Goal: Task Accomplishment & Management: Manage account settings

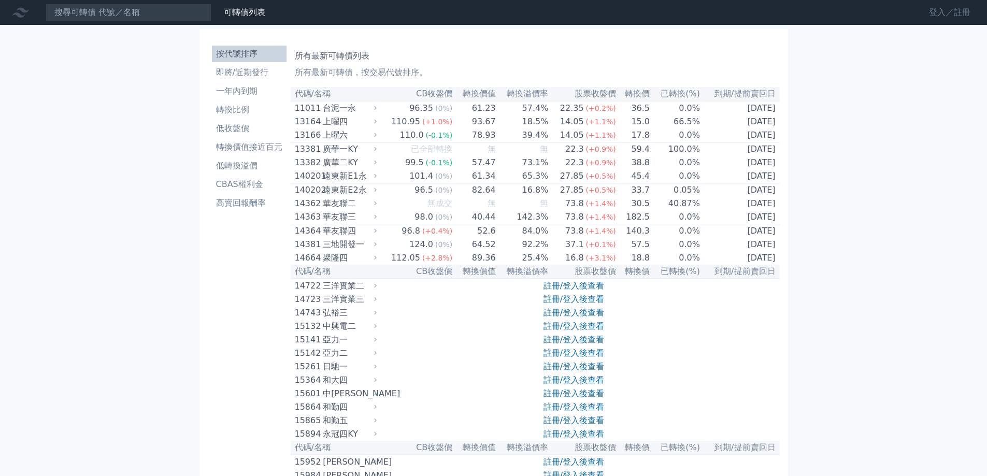
click at [937, 12] on link "登入／註冊" at bounding box center [950, 12] width 58 height 17
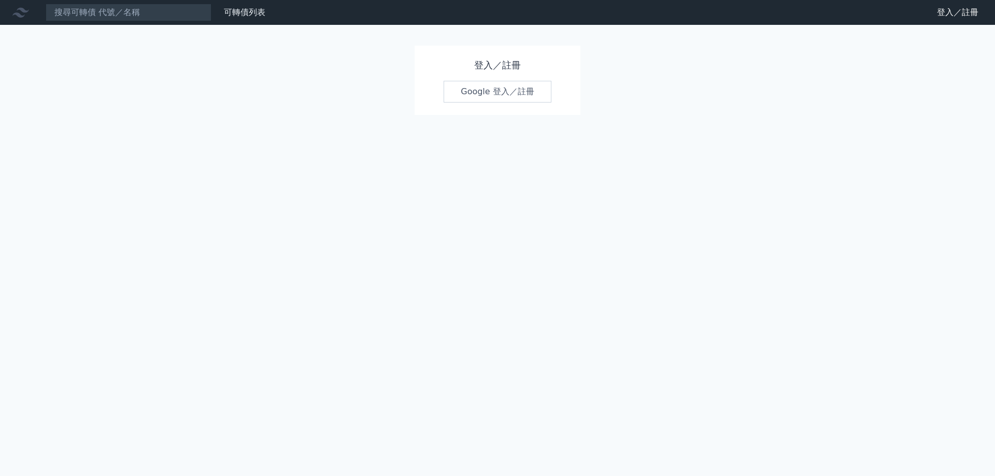
click at [522, 92] on link "Google 登入／註冊" at bounding box center [497, 92] width 108 height 22
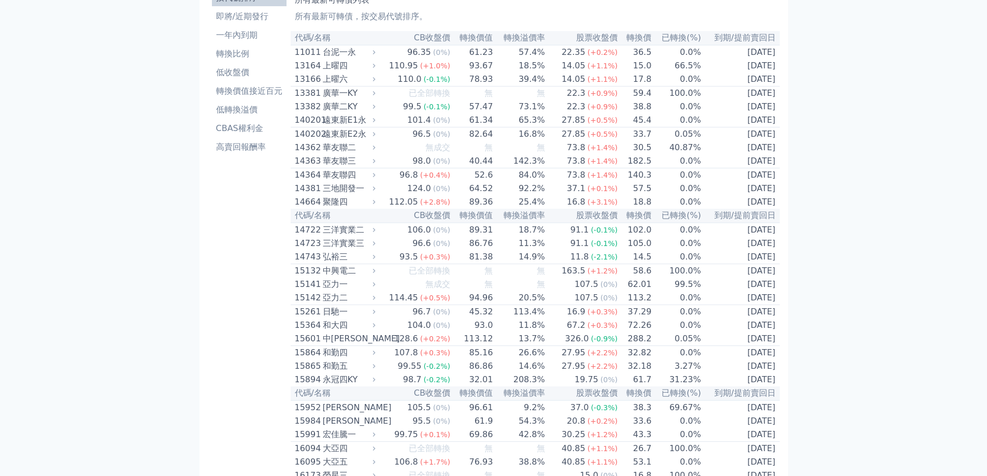
scroll to position [26, 0]
